Goal: Find specific fact: Find contact information

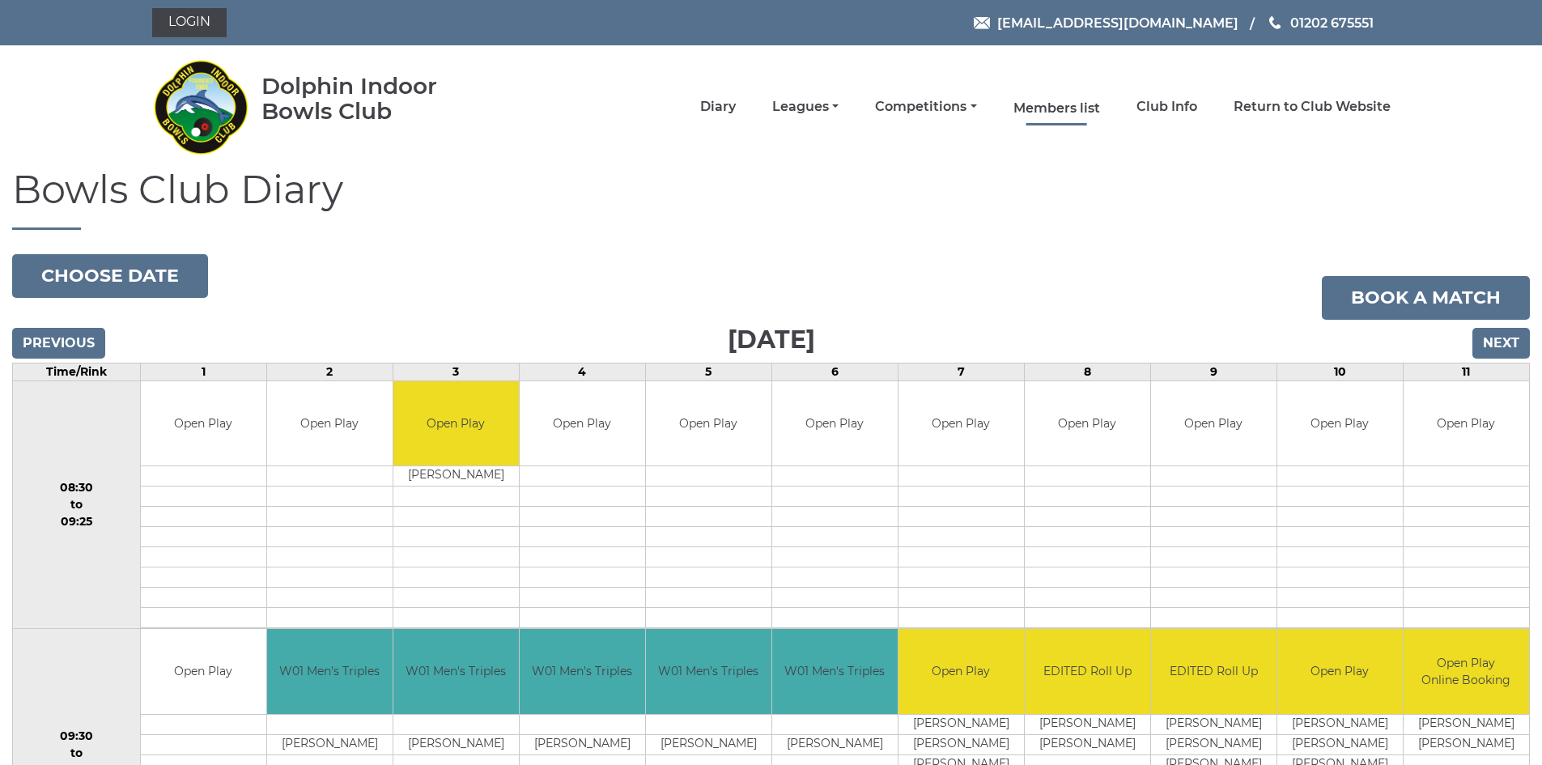
click at [1055, 113] on link "Members list" at bounding box center [1056, 109] width 87 height 18
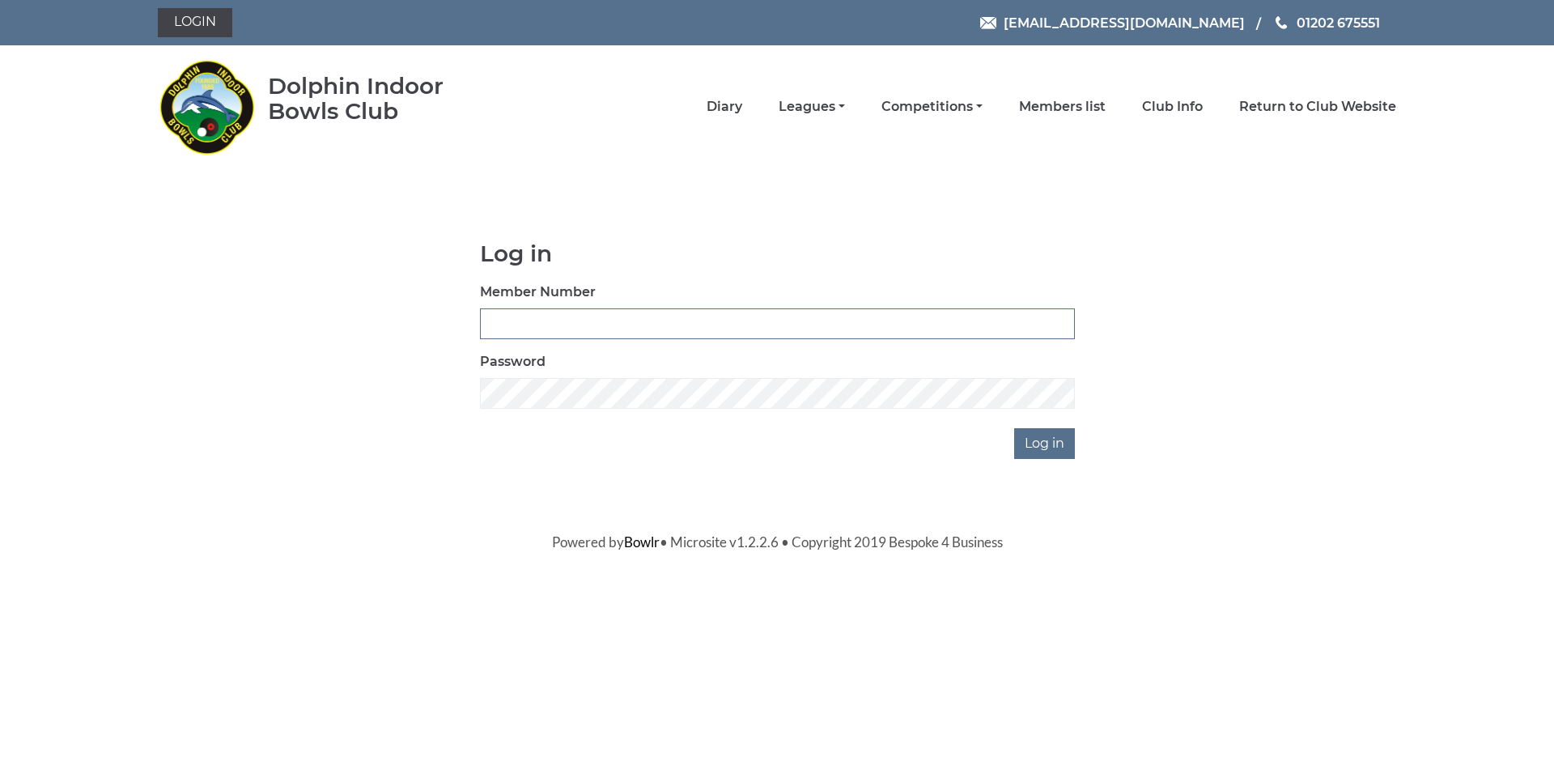
click at [661, 320] on input "Member Number" at bounding box center [777, 323] width 595 height 31
type input "3905"
click at [1014, 428] on input "Log in" at bounding box center [1044, 443] width 61 height 31
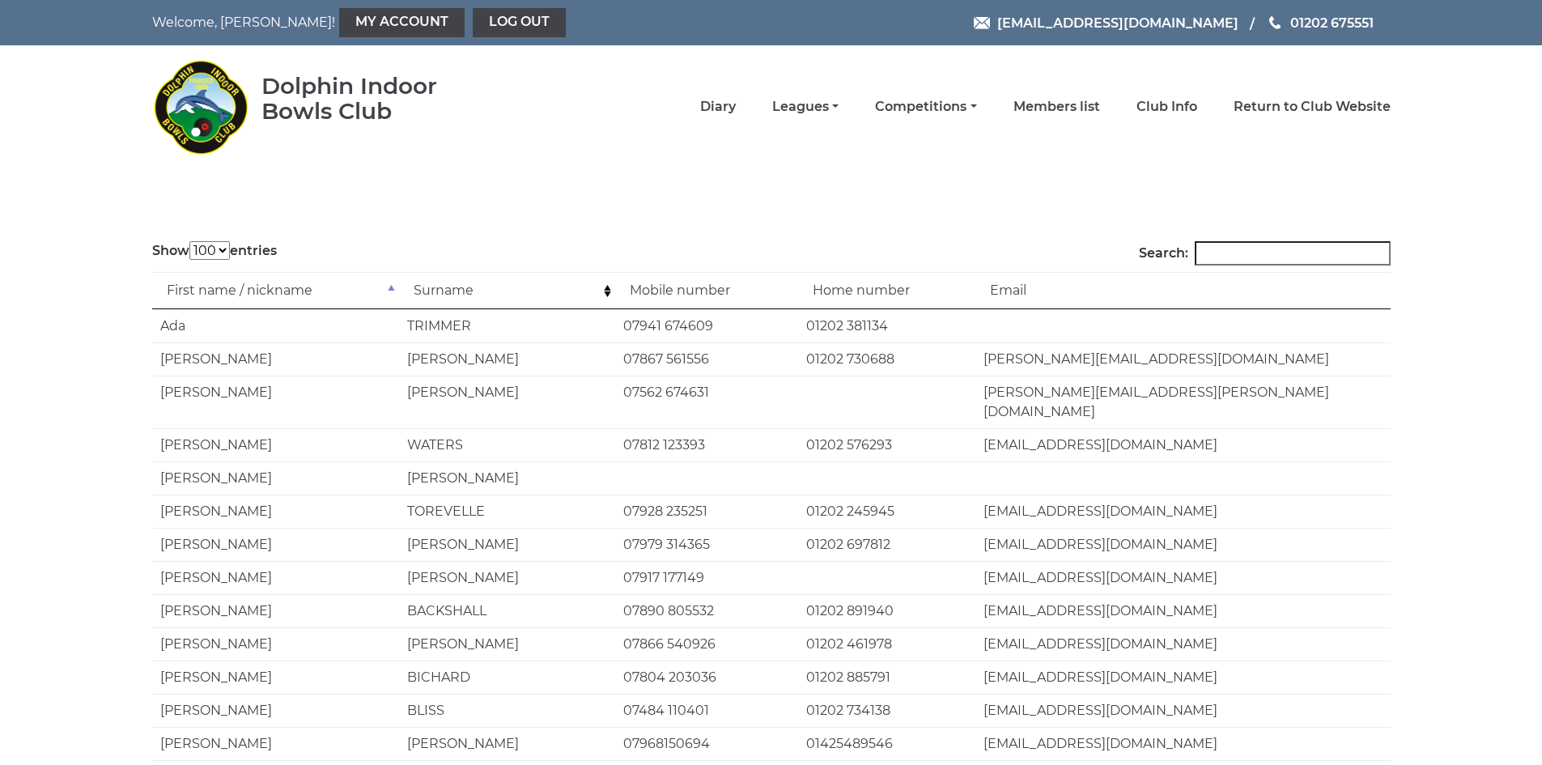
select select "100"
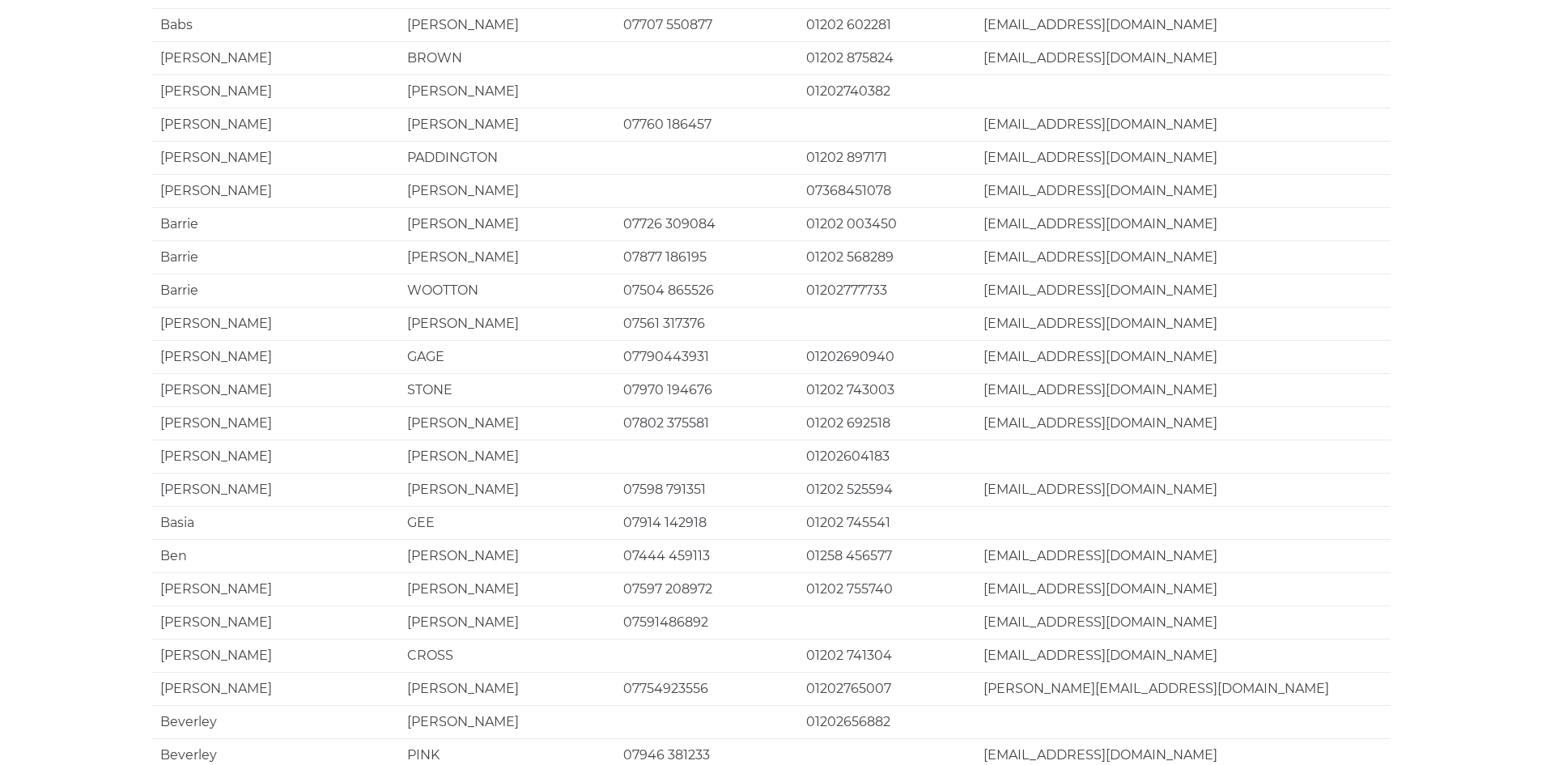
scroll to position [2995, 0]
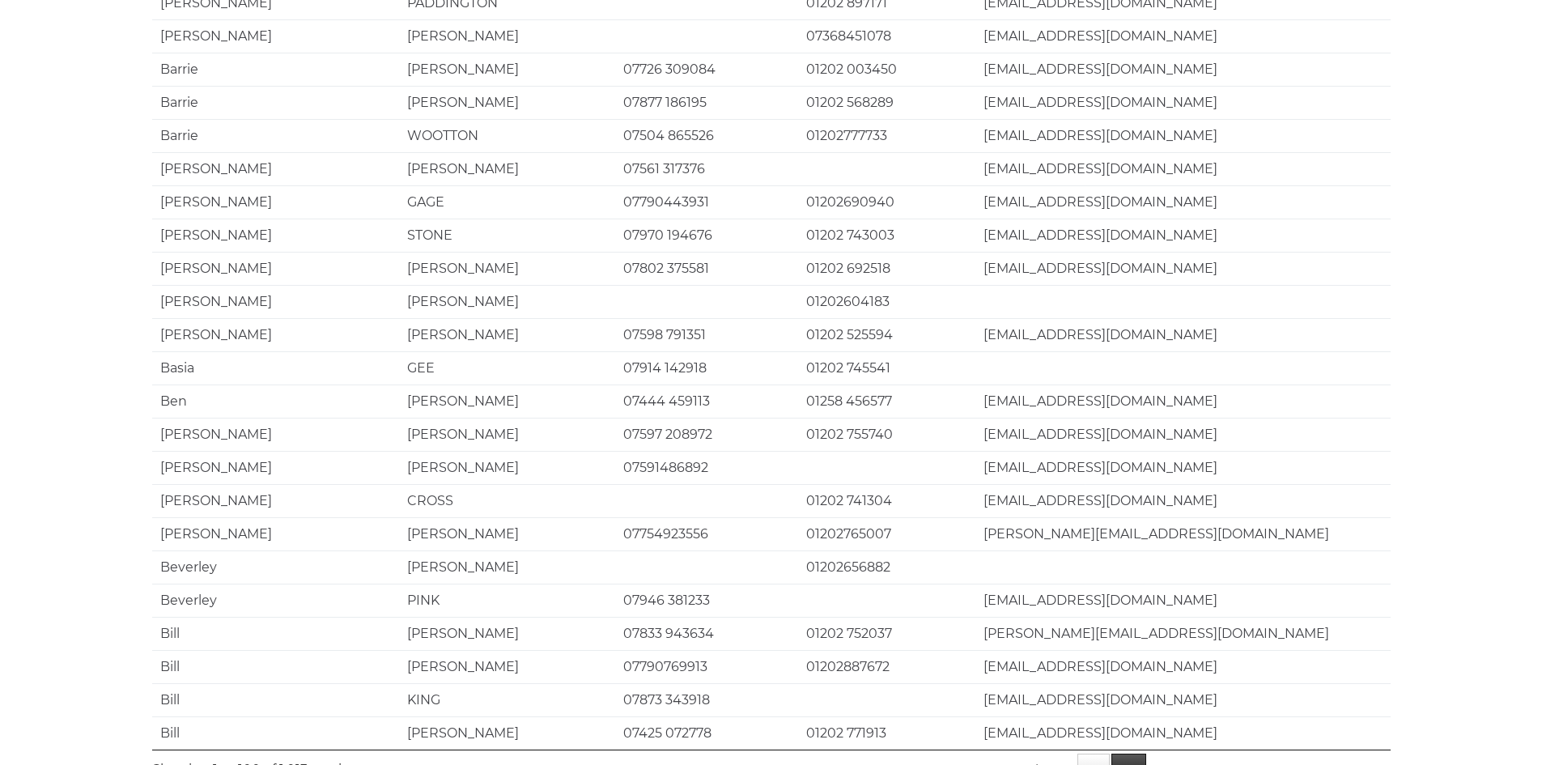
click at [1135, 753] on link "2" at bounding box center [1128, 770] width 35 height 34
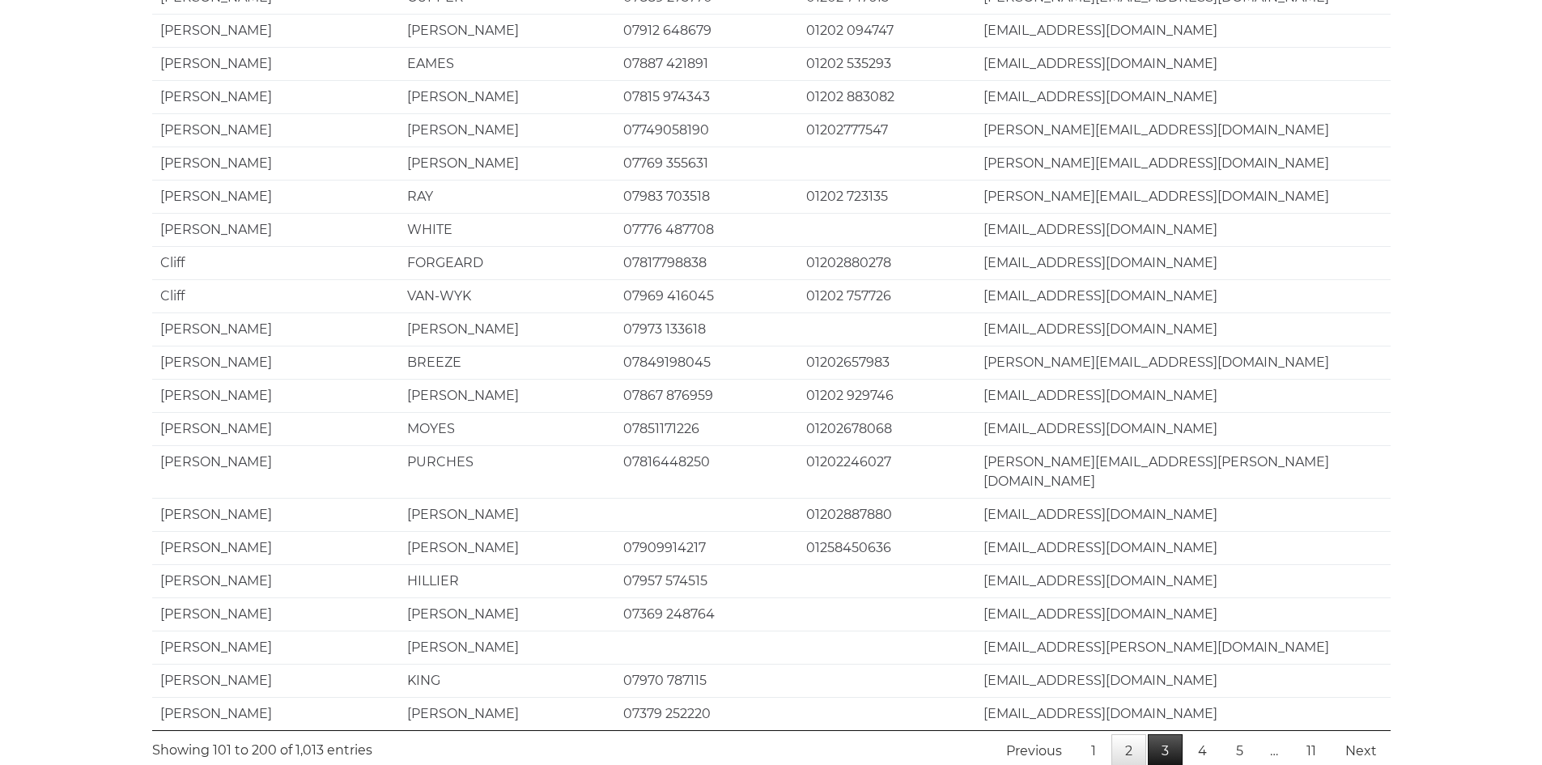
click at [1163, 734] on link "3" at bounding box center [1165, 751] width 35 height 34
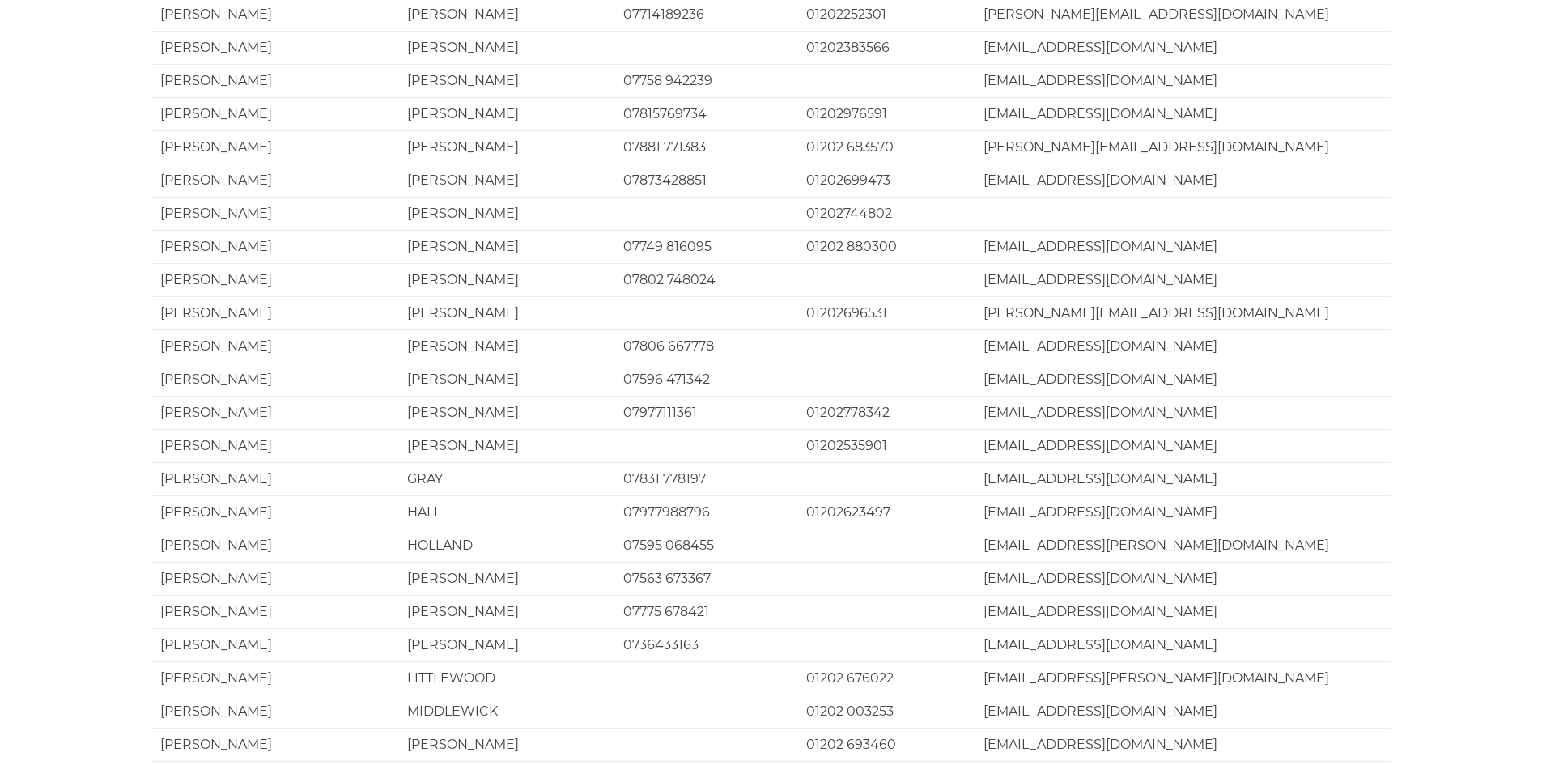
scroll to position [728, 0]
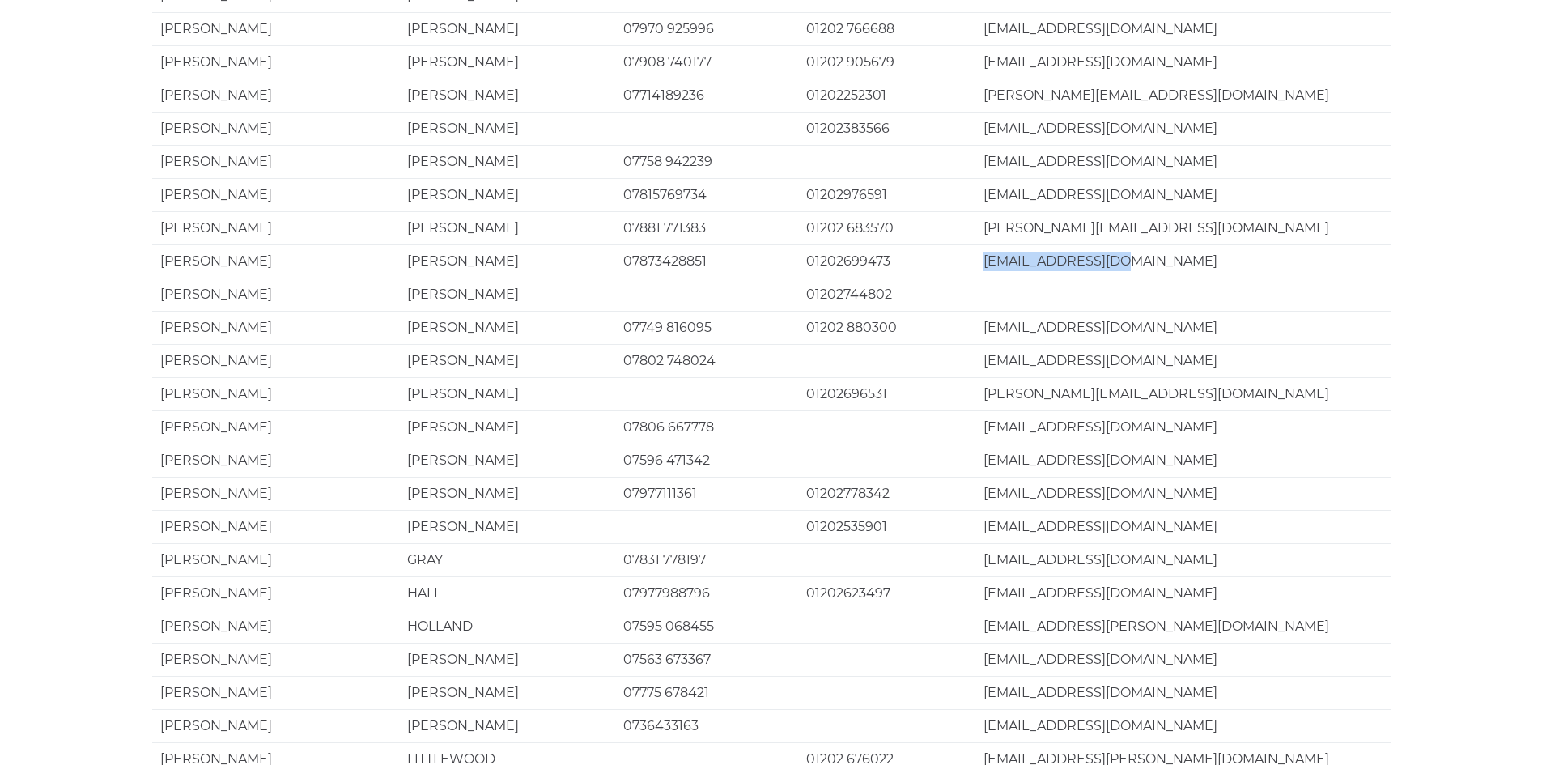
drag, startPoint x: 987, startPoint y: 259, endPoint x: 1127, endPoint y: 265, distance: 140.2
click at [1127, 265] on td "[EMAIL_ADDRESS][DOMAIN_NAME]" at bounding box center [1182, 260] width 415 height 33
copy td "[EMAIL_ADDRESS][DOMAIN_NAME]"
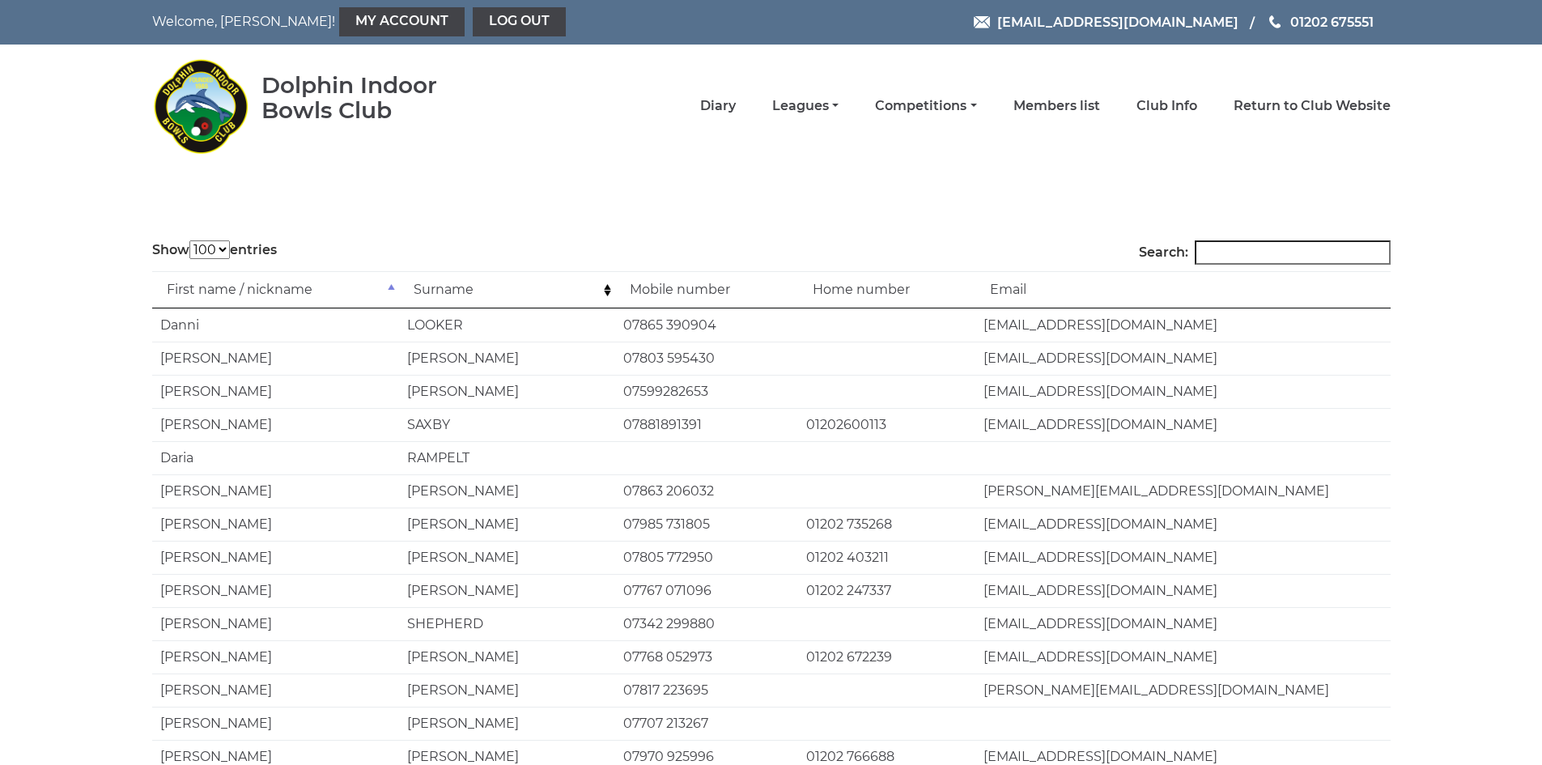
scroll to position [0, 0]
